Goal: Task Accomplishment & Management: Complete application form

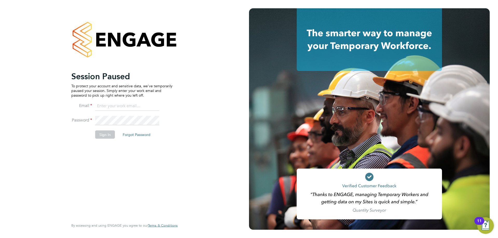
drag, startPoint x: 116, startPoint y: 99, endPoint x: 116, endPoint y: 104, distance: 5.2
click at [116, 101] on ng-template "Session Paused To protect your account and sensitive data, we've temporarily pa…" at bounding box center [121, 107] width 101 height 73
click at [116, 104] on input at bounding box center [127, 106] width 64 height 9
type input "adamj@xede.co.uk"
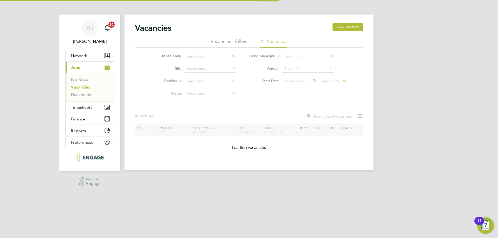
click at [83, 88] on link "Vacancies" at bounding box center [80, 87] width 19 height 5
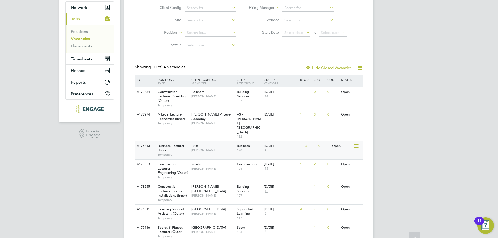
scroll to position [78, 0]
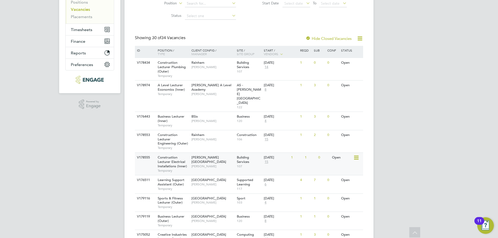
click at [178, 155] on span "Construction Lecturer Electrical Installations (Inner)" at bounding box center [172, 161] width 29 height 13
click at [203, 155] on span "[PERSON_NAME][GEOGRAPHIC_DATA]" at bounding box center [208, 159] width 35 height 9
click at [175, 155] on span "Construction Lecturer Electrical Installations (Inner)" at bounding box center [172, 161] width 29 height 13
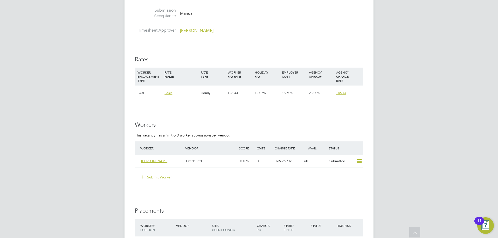
scroll to position [881, 0]
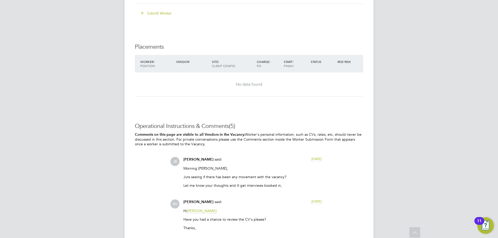
scroll to position [829, 0]
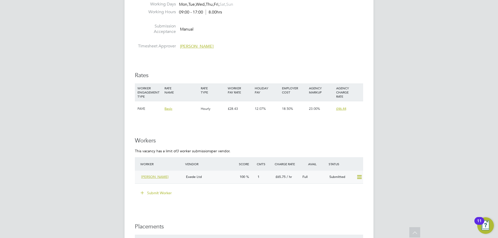
click at [221, 179] on div "Exede Ltd" at bounding box center [211, 177] width 54 height 9
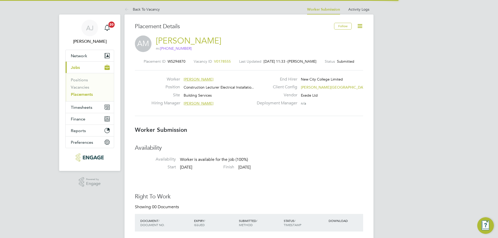
scroll to position [3, 3]
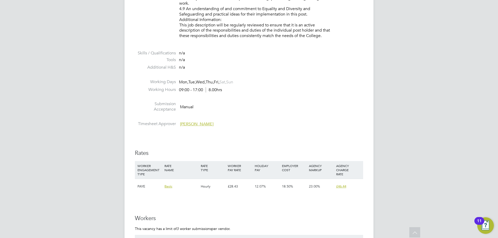
scroll to position [881, 0]
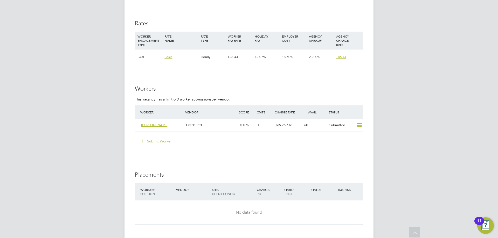
click at [159, 139] on button "Submit Worker" at bounding box center [156, 141] width 39 height 8
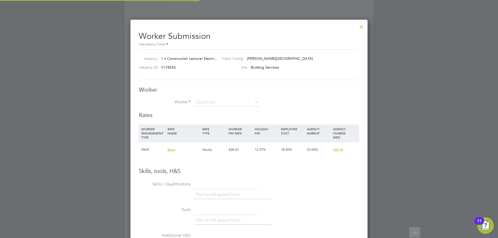
scroll to position [15, 35]
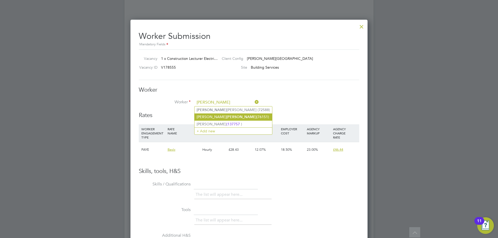
click at [230, 114] on li "David Lawrence (76151)" at bounding box center [232, 116] width 77 height 7
type input "David Lawrence (76151)"
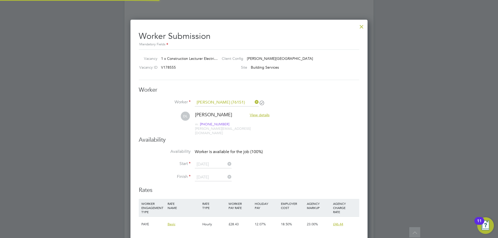
scroll to position [422, 237]
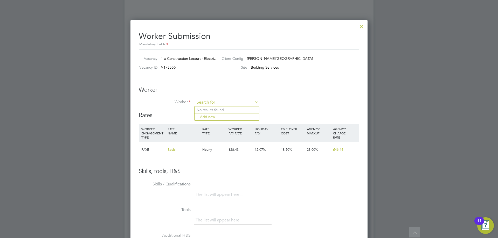
drag, startPoint x: 247, startPoint y: 101, endPoint x: 237, endPoint y: 102, distance: 10.2
click at [206, 99] on input at bounding box center [227, 103] width 64 height 8
click at [225, 108] on li "Lawrence Jac kson (72588)" at bounding box center [226, 109] width 65 height 7
type input "Lawrence Jackson (72588)"
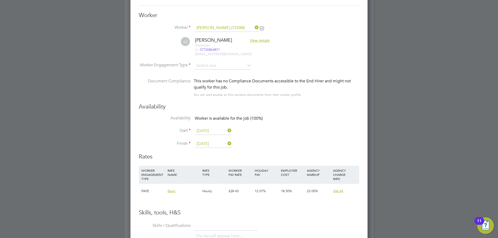
scroll to position [929, 0]
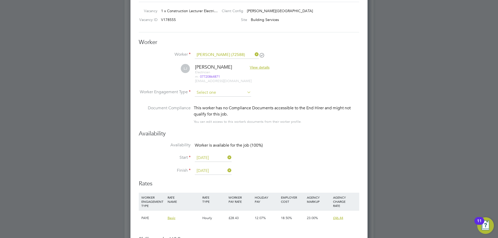
click at [224, 89] on input at bounding box center [223, 93] width 56 height 8
click at [221, 105] on li "PAYE" at bounding box center [222, 106] width 57 height 7
type input "PAYE"
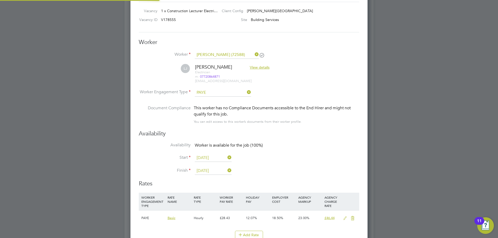
scroll to position [1058, 0]
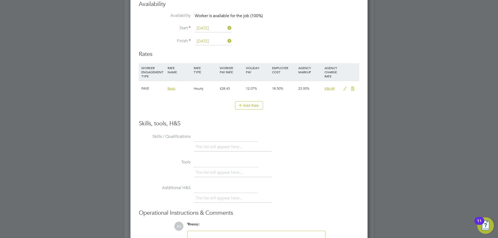
click at [345, 89] on icon at bounding box center [345, 89] width 6 height 4
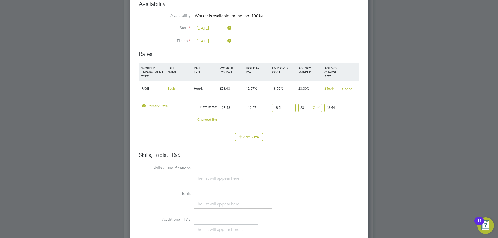
drag, startPoint x: 235, startPoint y: 106, endPoint x: 215, endPoint y: 106, distance: 20.0
click at [215, 106] on div "Primary Rate New Rates: 28.43 12.07 n/a 18.5 n/a 23 0 % 46.44" at bounding box center [249, 108] width 220 height 14
type input "3"
type input "4.900428855"
type input "39"
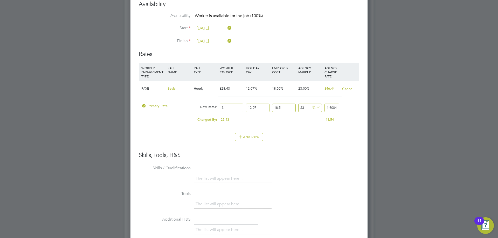
type input "63.705575115"
type input "39.5"
type input "64.5223132575"
type input "39.50"
drag, startPoint x: 295, startPoint y: 144, endPoint x: 299, endPoint y: 144, distance: 3.4
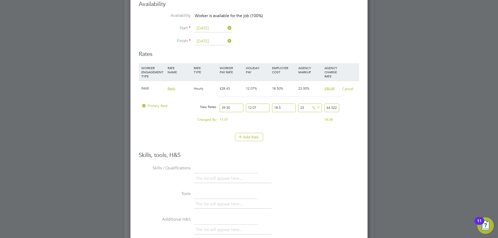
click at [296, 144] on li "Add Rate" at bounding box center [249, 139] width 220 height 13
click at [328, 106] on input "64.5223132575" at bounding box center [331, 108] width 15 height 9
type input "1166.7903614130198"
type input "664.5223132575"
type input "23"
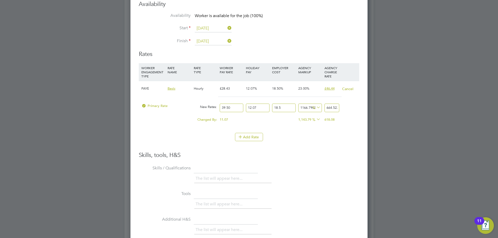
type input "64.5223132575"
type input "-87.56640160325857"
type input "6.5223132575"
type input "124335983867.41425"
type input "65223132575"
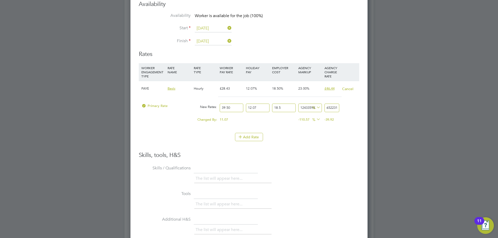
type input "11863264995.133978"
type input "6223132575"
type input "1187888288.6124594"
type input "623132575"
type input "120350617.96030763"
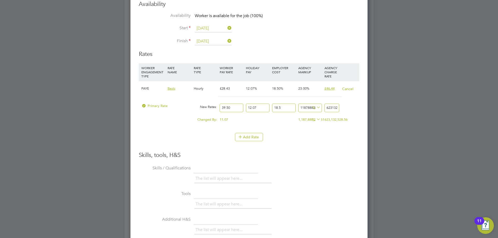
type input "63132575"
type input "11690533.626070749"
type input "6132575"
type input "1205788.6464514015"
type input "632575"
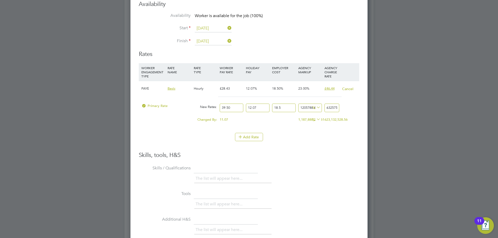
type input "119187.80310903284"
type input "62575"
type input "12434.036043817674"
type input "6575"
type input "1186.7641565896472"
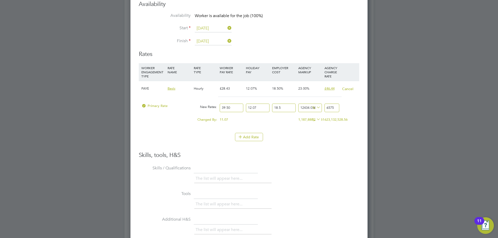
type input "675"
type input "23.91062248641047"
type input "65"
type input "-88.56209638586981"
type input "6"
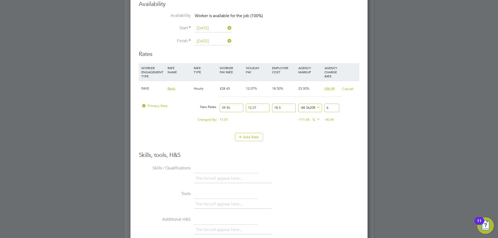
type input "18.191670679345375"
type input "62"
click at [321, 143] on li "Add Rate" at bounding box center [249, 139] width 220 height 13
click at [324, 144] on li "Add Rate" at bounding box center [249, 139] width 220 height 13
click at [310, 150] on li "WORKER ENGAGEMENT TYPE RATE NAME RATE TYPE WORKER PAY RATE HOLIDAY PAY EMPLOYER…" at bounding box center [249, 107] width 220 height 88
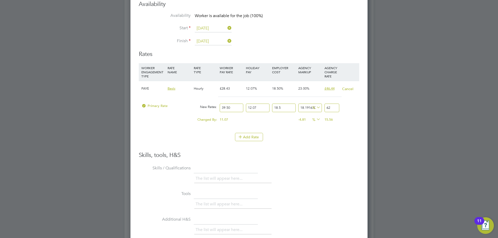
drag, startPoint x: 376, startPoint y: 112, endPoint x: 325, endPoint y: 119, distance: 51.3
click at [376, 112] on div at bounding box center [249, 119] width 498 height 238
click at [388, 137] on div at bounding box center [249, 119] width 498 height 238
click at [353, 132] on li "WORKER ENGAGEMENT TYPE RATE NAME RATE TYPE WORKER PAY RATE HOLIDAY PAY EMPLOYER…" at bounding box center [249, 98] width 220 height 70
click at [331, 107] on input "62" at bounding box center [331, 108] width 15 height 9
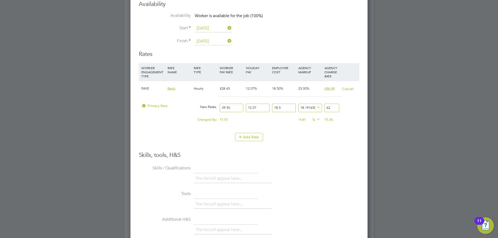
click at [328, 108] on input "62" at bounding box center [331, 108] width 15 height 9
type input "-88.56209638586981"
type input "6"
type input "20.097987948367074"
click at [333, 155] on h3 "Skills, tools, H&S" at bounding box center [249, 156] width 220 height 8
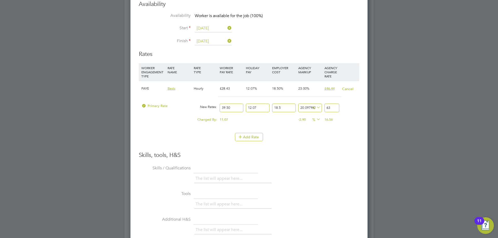
click at [330, 105] on input "63" at bounding box center [331, 108] width 15 height 9
type input "63.0"
click at [346, 166] on li "Skills / Qualifications The list will appear here..." at bounding box center [249, 177] width 220 height 26
click at [250, 139] on button "Add Rate" at bounding box center [249, 137] width 28 height 8
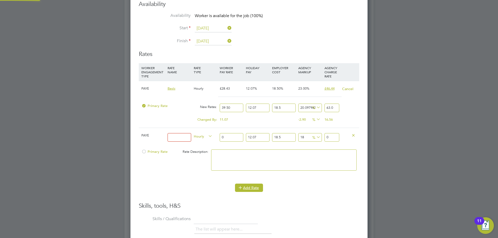
scroll to position [527, 237]
click at [352, 135] on icon at bounding box center [353, 135] width 4 height 4
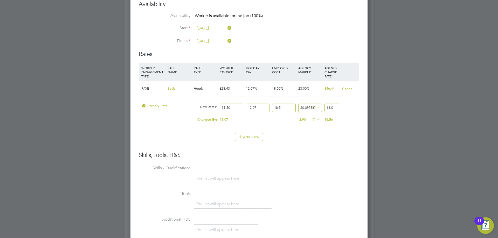
click at [290, 152] on h3 "Skills, tools, H&S" at bounding box center [249, 156] width 220 height 8
click at [159, 105] on span "Primary Rate" at bounding box center [154, 106] width 26 height 4
click at [347, 87] on button "Cancel" at bounding box center [348, 88] width 12 height 5
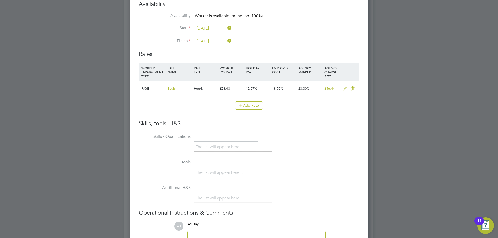
click at [344, 89] on icon at bounding box center [345, 89] width 6 height 4
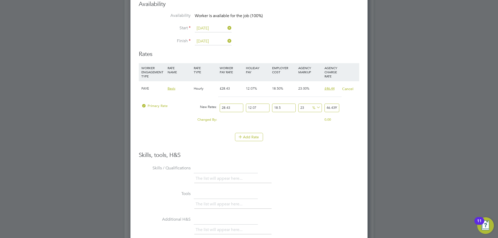
click at [189, 104] on div "Primary Rate" at bounding box center [166, 106] width 52 height 10
click at [166, 105] on span "Primary Rate" at bounding box center [154, 106] width 26 height 4
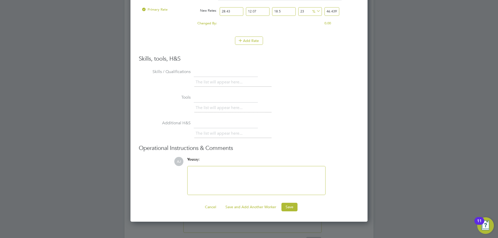
scroll to position [1188, 0]
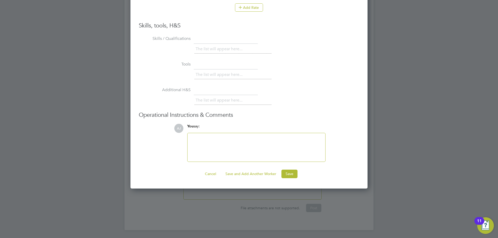
click at [213, 147] on div at bounding box center [255, 147] width 131 height 22
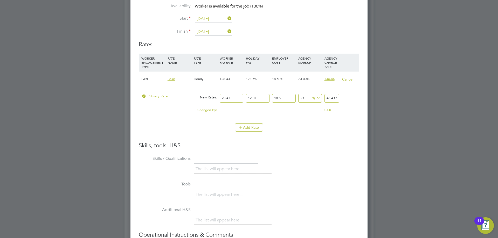
scroll to position [1032, 0]
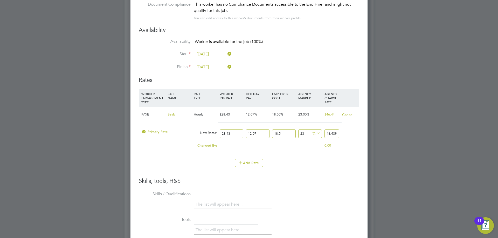
drag, startPoint x: 235, startPoint y: 133, endPoint x: 212, endPoint y: 134, distance: 22.8
click at [212, 134] on div "Primary Rate New Rates: 28.43 12.07 n/a 18.5 n/a 23 8.68385209755 % 46.43973078…" at bounding box center [249, 134] width 220 height 14
type input "3"
type input "4.900428855"
type input "39"
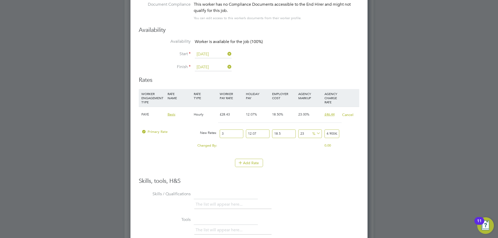
type input "63.705575115"
type input "39.5"
type input "64.5223132575"
type input "39.50"
drag, startPoint x: 333, startPoint y: 133, endPoint x: 337, endPoint y: 138, distance: 6.3
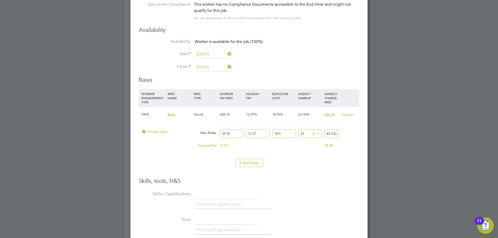
click at [333, 133] on input "64.5223132575" at bounding box center [331, 134] width 15 height 9
click at [329, 132] on input "64.5223132575" at bounding box center [331, 134] width 15 height 9
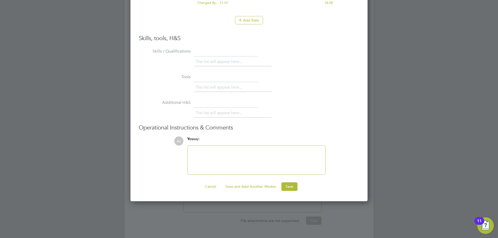
scroll to position [1188, 0]
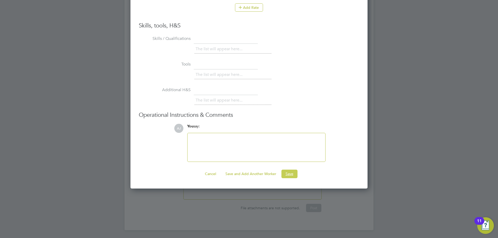
click at [290, 175] on button "Save" at bounding box center [289, 174] width 16 height 8
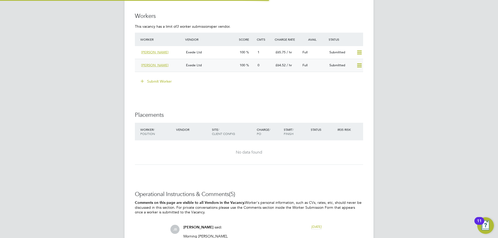
scroll to position [881, 0]
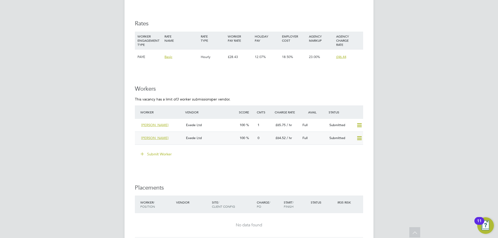
click at [219, 137] on div "Exede Ltd" at bounding box center [211, 138] width 54 height 9
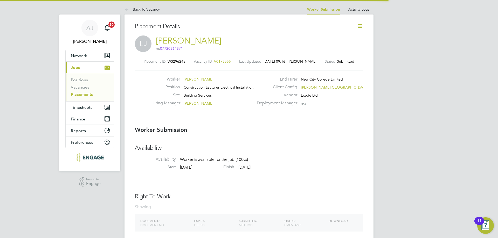
scroll to position [3, 3]
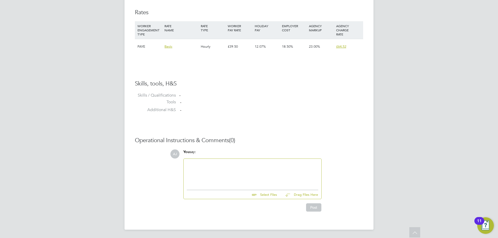
click at [261, 179] on div at bounding box center [252, 173] width 131 height 22
paste div
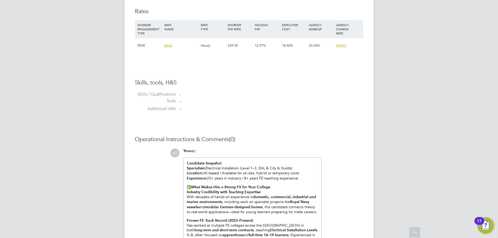
scroll to position [300, 0]
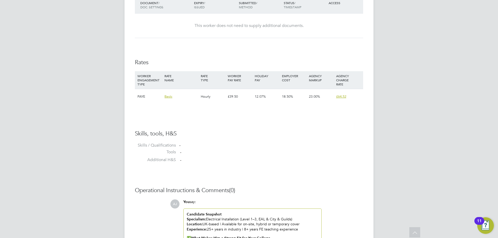
click at [187, 212] on strong "Candidate Snapshot" at bounding box center [204, 214] width 35 height 4
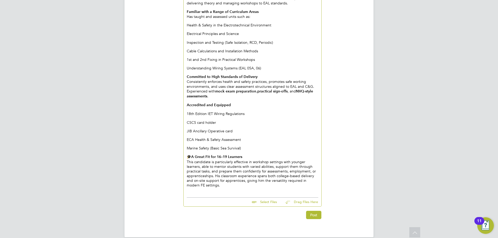
scroll to position [615, 0]
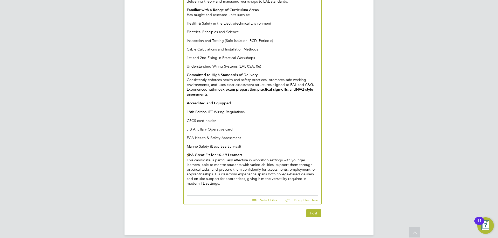
click at [267, 196] on input "file" at bounding box center [279, 199] width 78 height 7
type input "C:\fakepath\72588AJ (2).pdf"
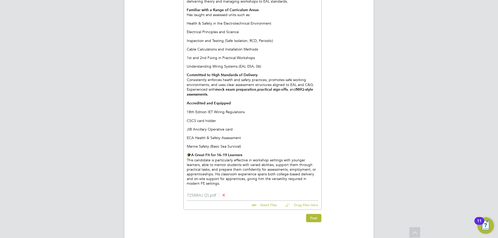
click at [324, 149] on div "AJ You say: Hi Nathan, Lawrence worked for Anthony Mcalmont via ourselves with …" at bounding box center [266, 54] width 193 height 338
click at [311, 214] on button "Post" at bounding box center [313, 218] width 15 height 8
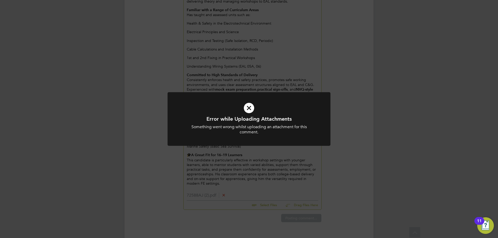
click at [247, 106] on icon at bounding box center [248, 108] width 135 height 20
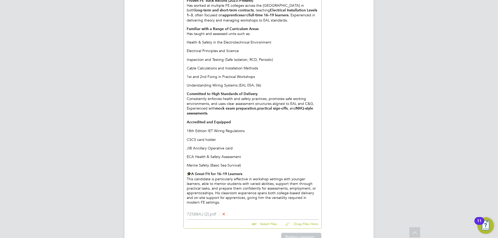
scroll to position [620, 0]
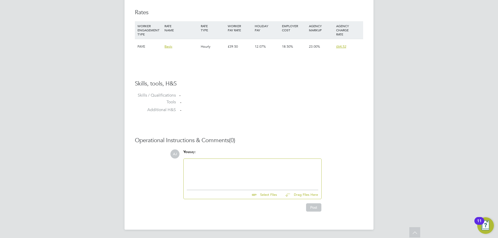
click at [267, 196] on input "file" at bounding box center [279, 193] width 78 height 7
type input "C:\fakepath\72588AJ (2).pdf"
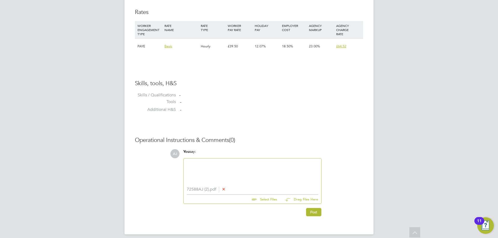
click at [201, 169] on div at bounding box center [252, 173] width 131 height 22
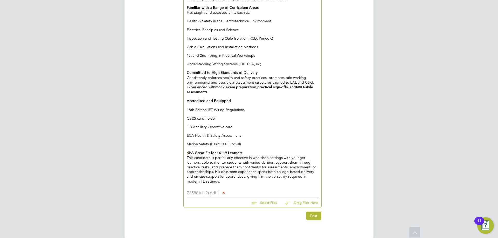
scroll to position [624, 0]
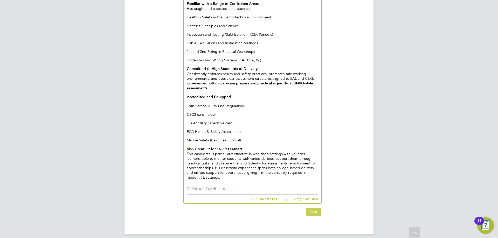
click at [317, 208] on button "Post" at bounding box center [313, 212] width 15 height 8
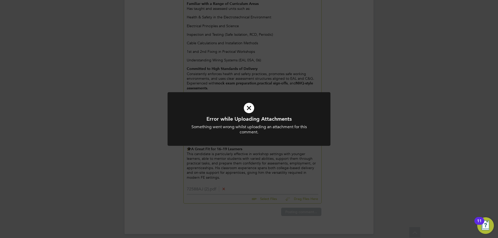
click at [251, 108] on icon at bounding box center [248, 108] width 135 height 20
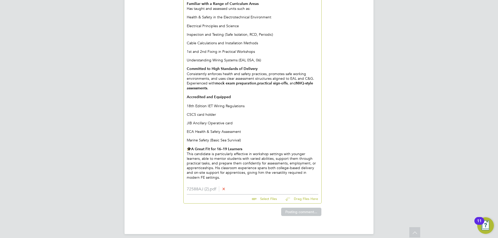
click at [222, 173] on p "This candidate is particularly effective in workshop settings with younger lear…" at bounding box center [252, 166] width 131 height 28
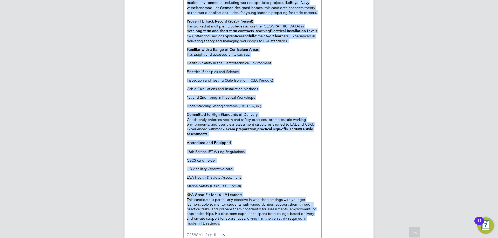
scroll to position [542, 0]
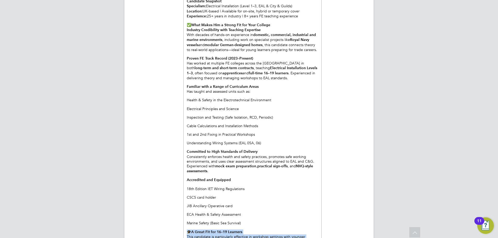
drag, startPoint x: 210, startPoint y: 173, endPoint x: 184, endPoint y: 225, distance: 58.3
click at [184, 225] on div "Hi Nathan, Lawrence worked with New City through ourselves last academic year a…" at bounding box center [252, 118] width 138 height 302
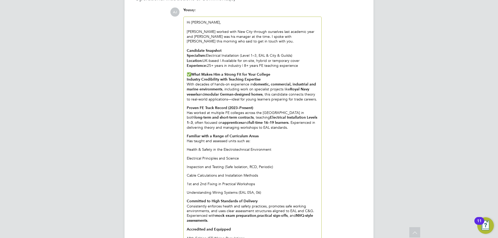
scroll to position [490, 0]
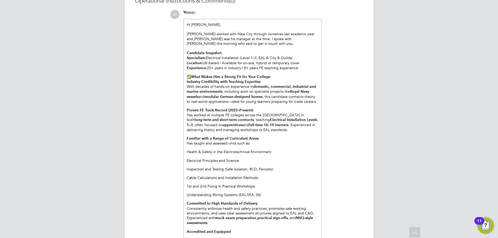
click at [192, 74] on div "Candidate Snapshot Specialism: Electrical Installation (Level 1–3, EAL & City &…" at bounding box center [252, 169] width 131 height 236
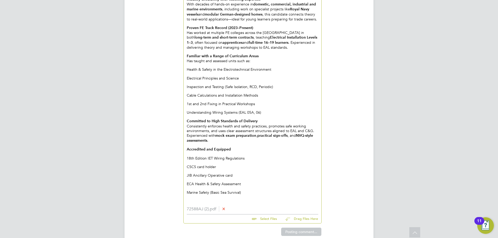
scroll to position [592, 0]
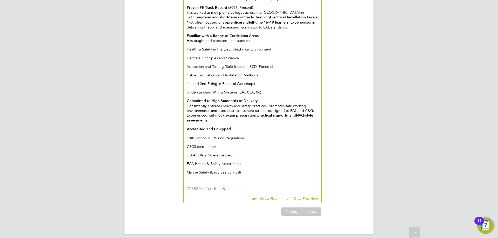
click at [289, 171] on div "Candidate Snapshot Specialism: Electrical Installation (Level 1–3, EAL & City &…" at bounding box center [252, 66] width 131 height 236
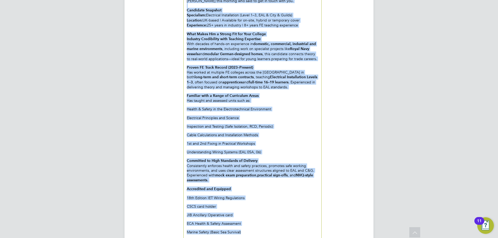
scroll to position [472, 0]
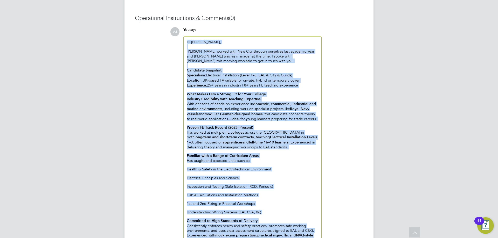
drag, startPoint x: 250, startPoint y: 169, endPoint x: 184, endPoint y: 30, distance: 154.0
click at [184, 30] on div "You say: Hi Nathan, Lawrence worked with New City through ourselves last academ…" at bounding box center [252, 175] width 143 height 296
copy div "Hi Nathan, Lawrence worked with New City through ourselves last academic year a…"
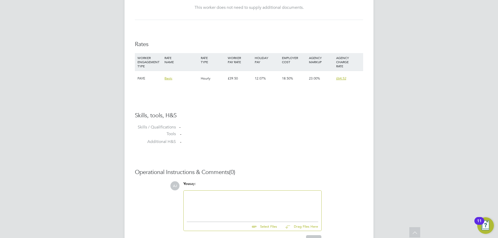
scroll to position [350, 0]
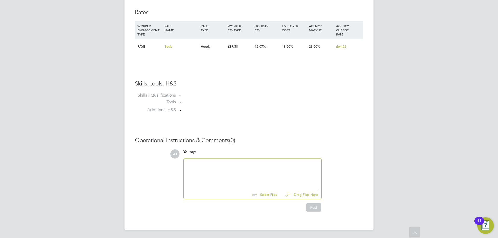
click at [301, 195] on button "Drag Files Here" at bounding box center [299, 194] width 37 height 11
click at [302, 106] on li "Tools -" at bounding box center [249, 104] width 228 height 8
click at [265, 196] on input "file" at bounding box center [279, 193] width 78 height 7
type input "C:\fakepath\72588AJ (2).pdf"
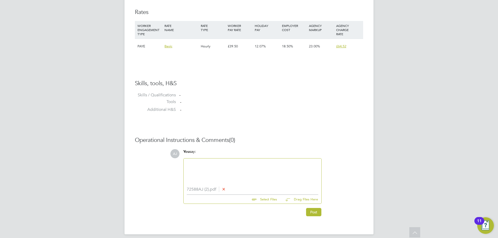
click at [209, 168] on div at bounding box center [252, 173] width 131 height 22
paste div
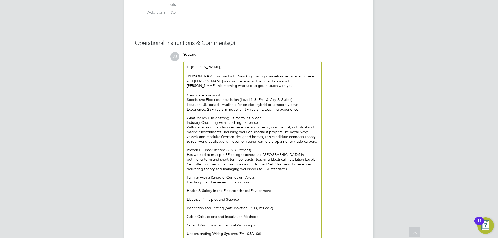
scroll to position [588, 0]
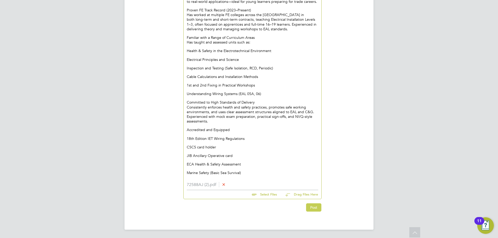
click at [314, 208] on button "Post" at bounding box center [313, 207] width 15 height 8
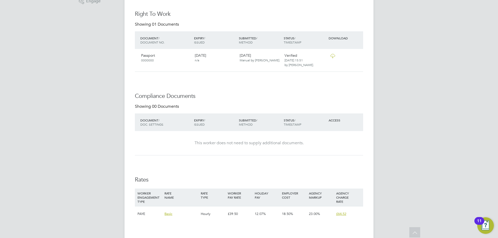
scroll to position [135, 0]
